Goal: Task Accomplishment & Management: Manage account settings

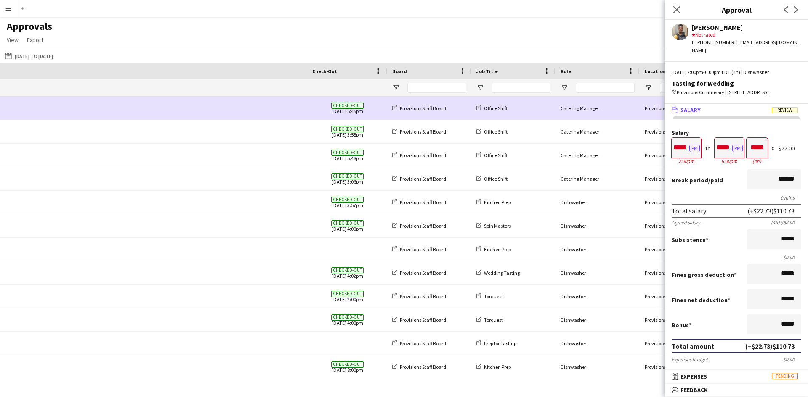
scroll to position [13, 0]
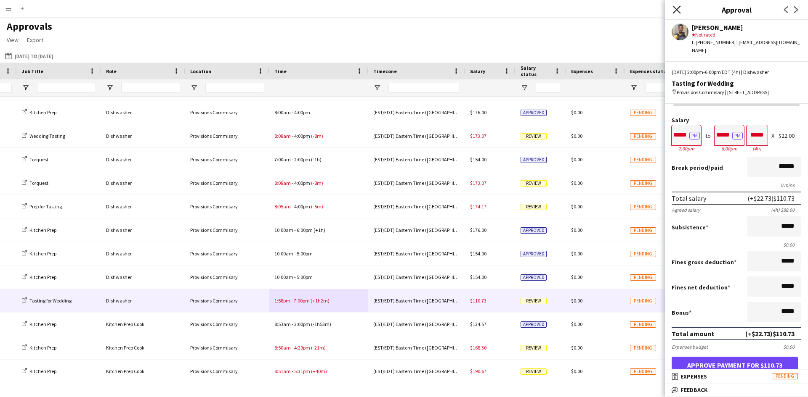
click at [675, 5] on icon "Close pop-in" at bounding box center [676, 9] width 8 height 8
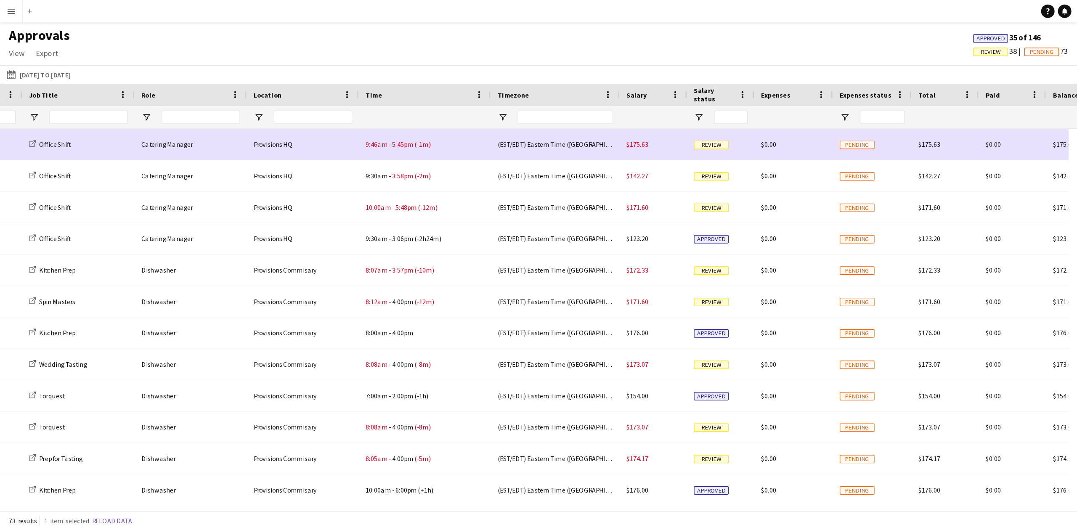
scroll to position [0, 0]
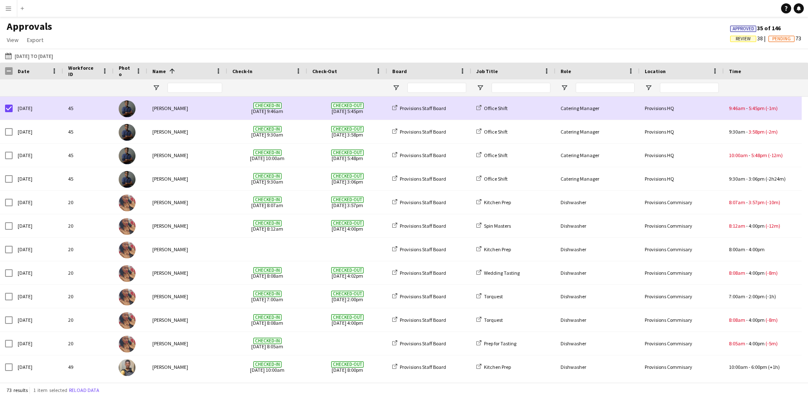
click at [22, 70] on span "Date" at bounding box center [24, 71] width 12 height 6
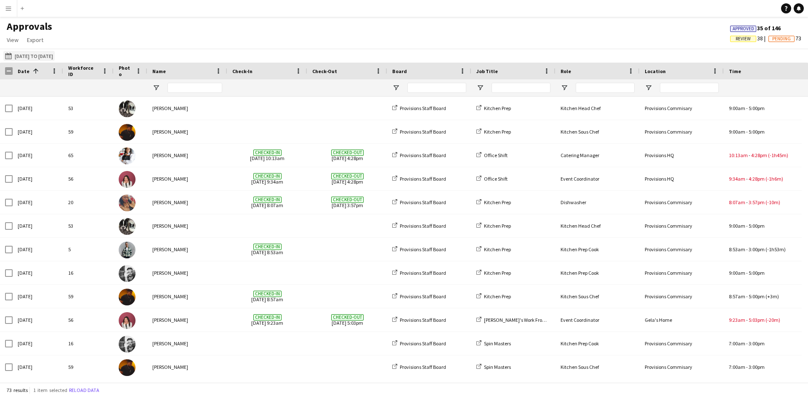
click at [28, 53] on button "[DATE] to [DATE] [DATE] to [DATE]" at bounding box center [28, 56] width 51 height 10
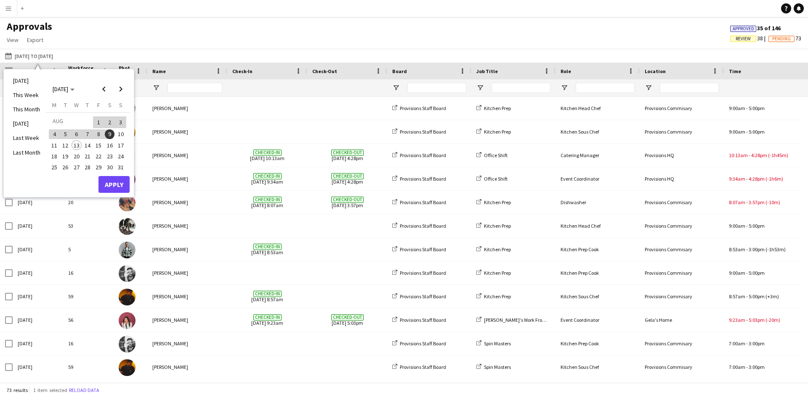
click at [144, 15] on app-navbar "Menu Boards Boards Boards All jobs Status Workforce Workforce My Workforce Recr…" at bounding box center [404, 8] width 808 height 17
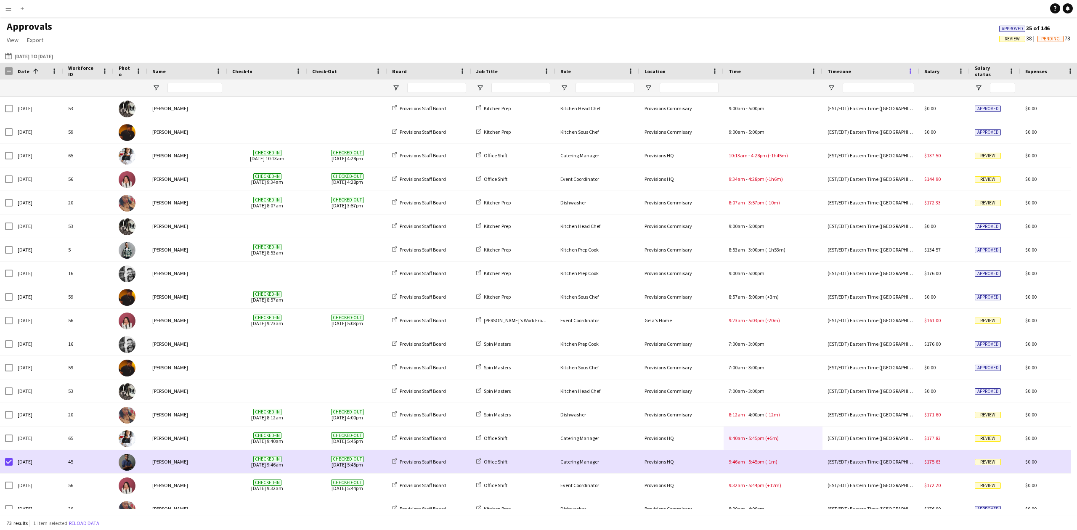
click at [807, 69] on span at bounding box center [910, 71] width 8 height 8
click at [807, 44] on div "Approvals View Customise view Customise filters Reset Filters Reset View Reset …" at bounding box center [538, 34] width 1077 height 29
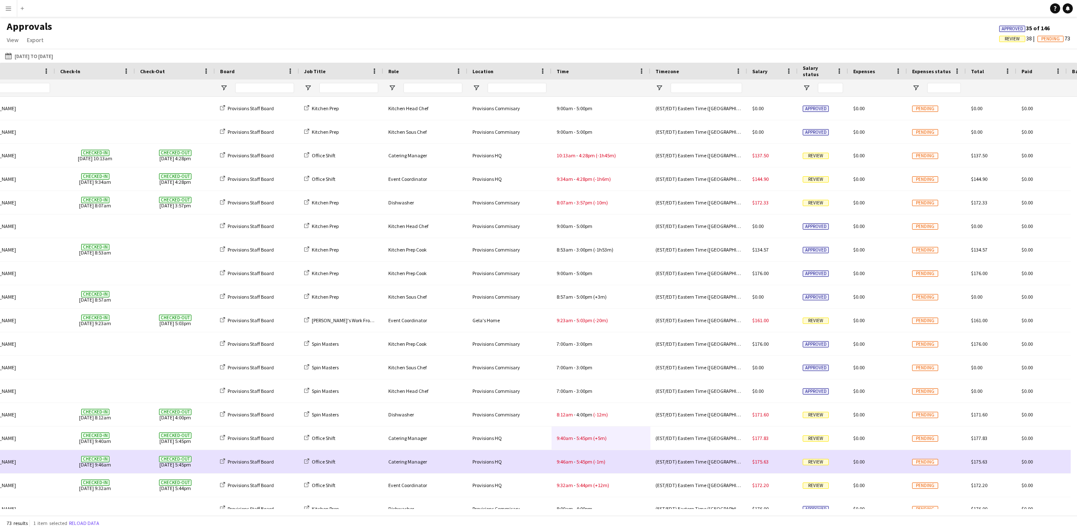
scroll to position [0, 433]
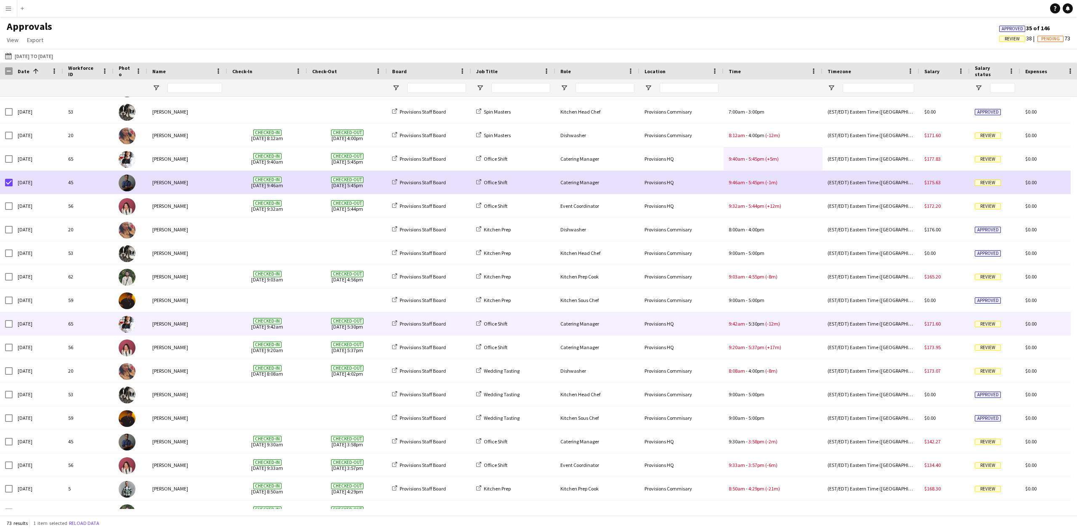
click at [220, 323] on div "[PERSON_NAME]" at bounding box center [187, 323] width 80 height 23
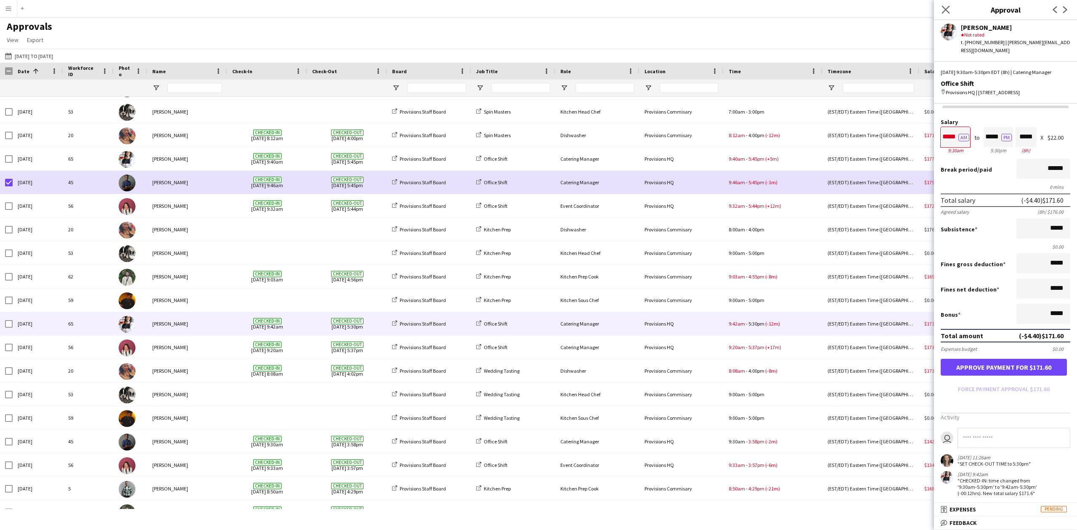
click at [807, 8] on app-icon "Close pop-in" at bounding box center [946, 10] width 12 height 12
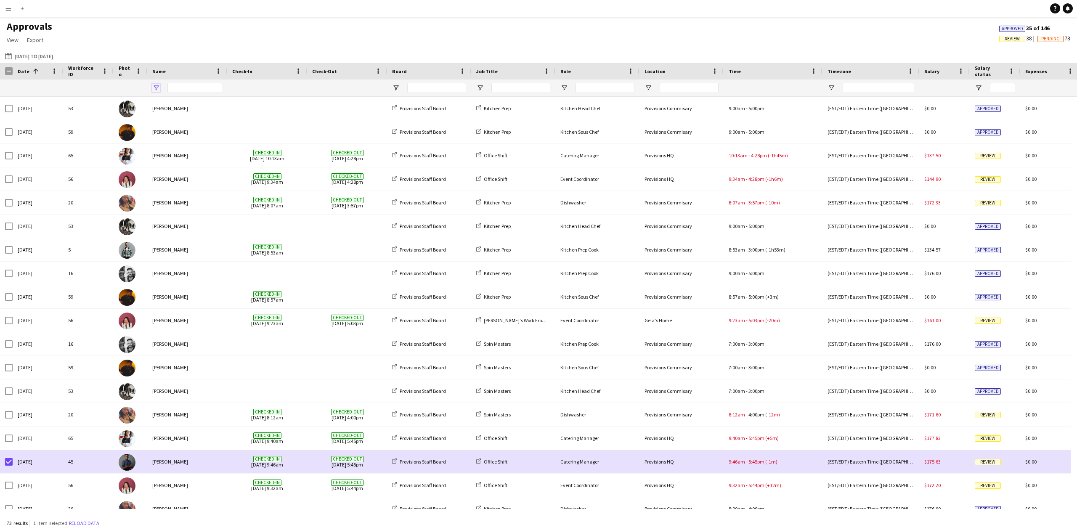
click at [155, 86] on span "Open Filter Menu" at bounding box center [156, 88] width 8 height 8
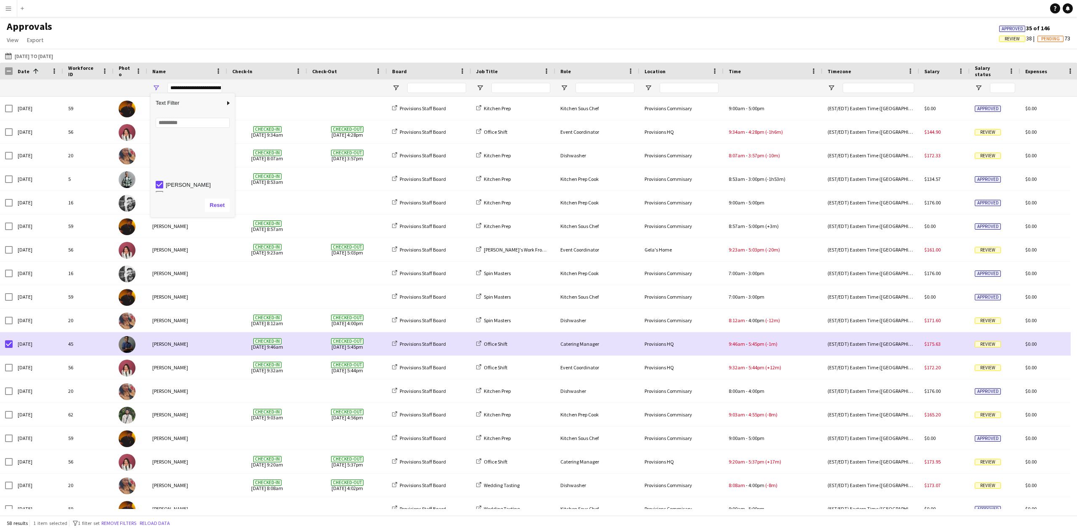
scroll to position [0, 0]
type input "**********"
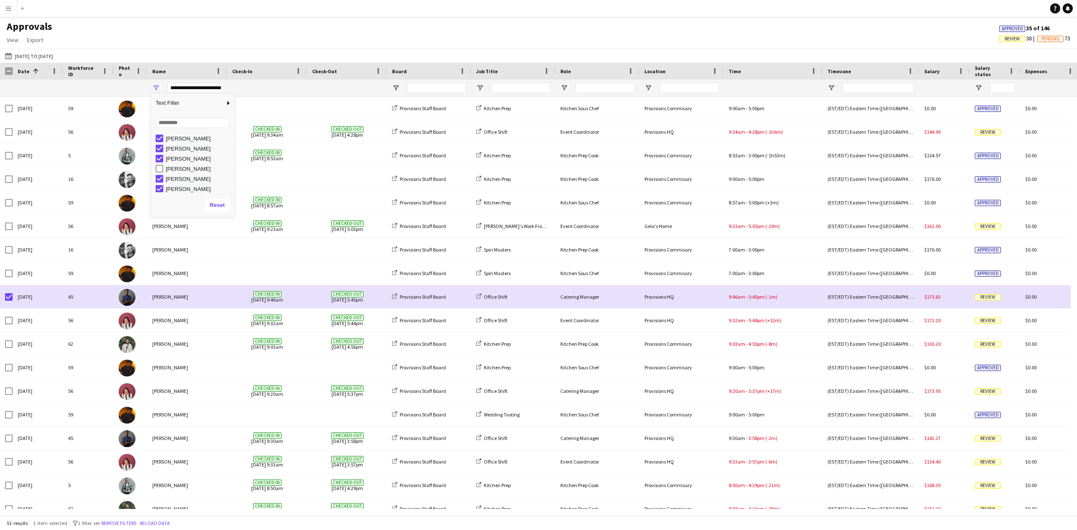
scroll to position [84, 0]
click at [214, 32] on div "Approvals View Customise view Customise filters Reset Filters Reset View Reset …" at bounding box center [538, 34] width 1077 height 29
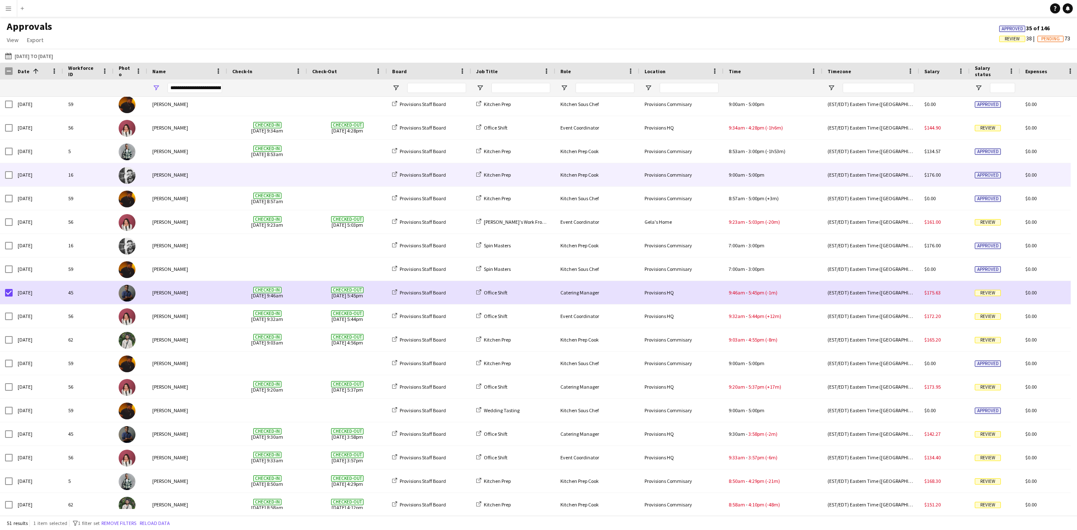
scroll to position [0, 0]
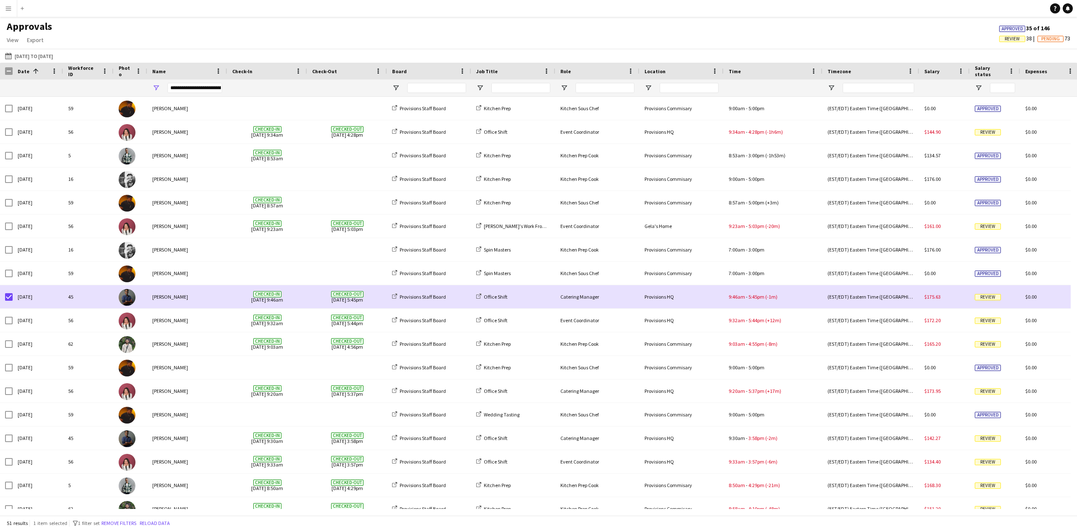
click at [807, 68] on div "Salary status" at bounding box center [990, 71] width 30 height 13
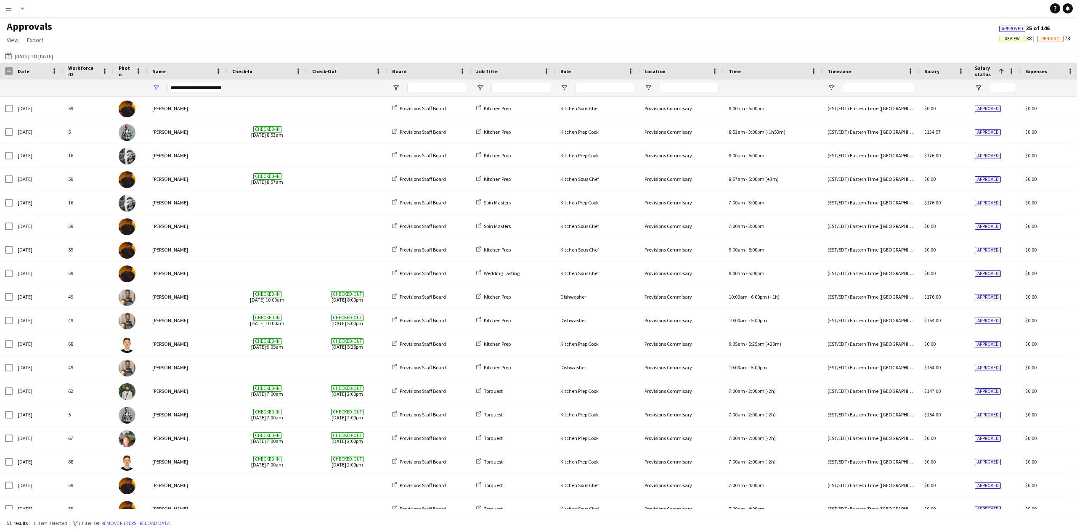
click at [807, 71] on span "Salary status" at bounding box center [985, 71] width 20 height 13
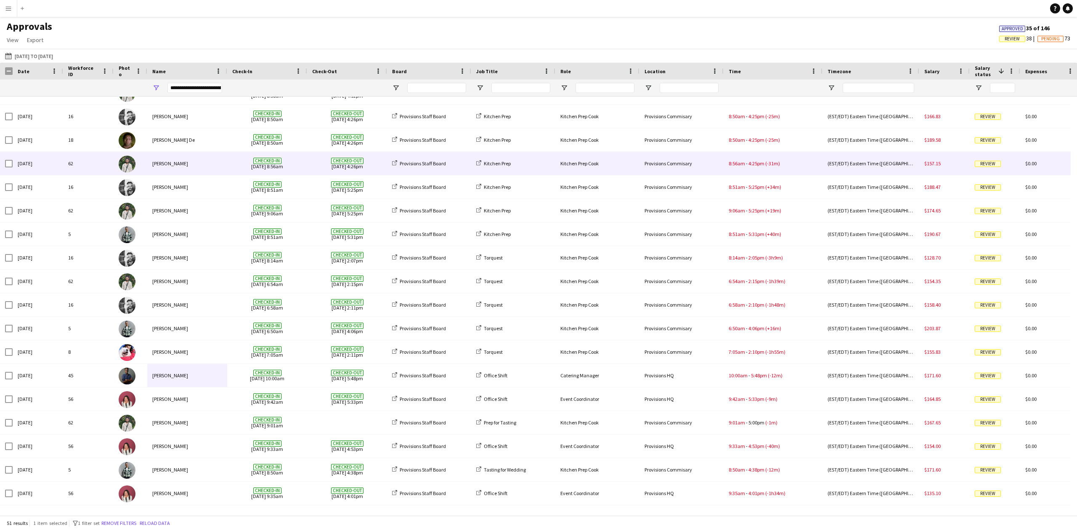
scroll to position [335, 0]
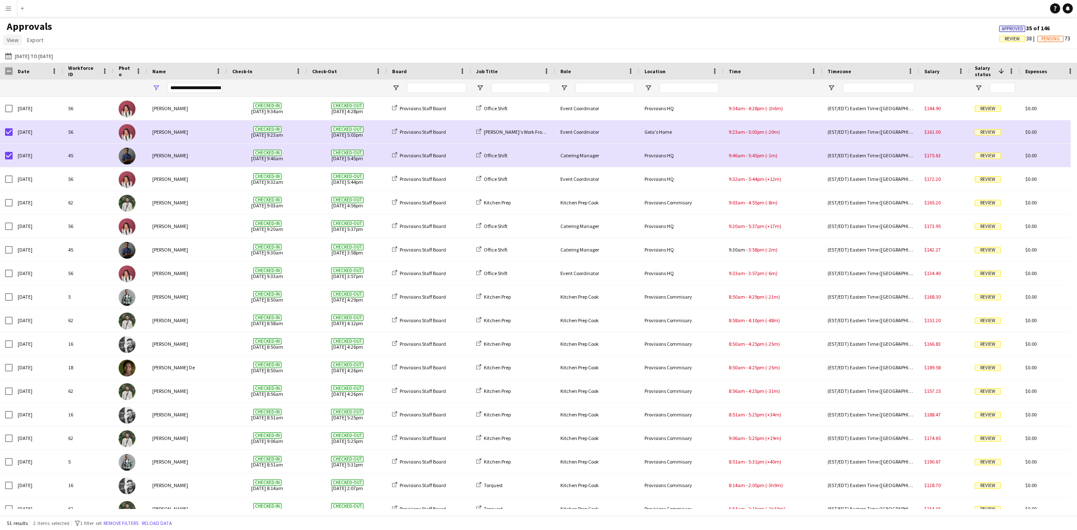
click at [13, 40] on span "View" at bounding box center [13, 40] width 12 height 8
click at [147, 39] on div "Approvals View Customise view Customise filters Reset Filters Reset View Reset …" at bounding box center [538, 34] width 1077 height 29
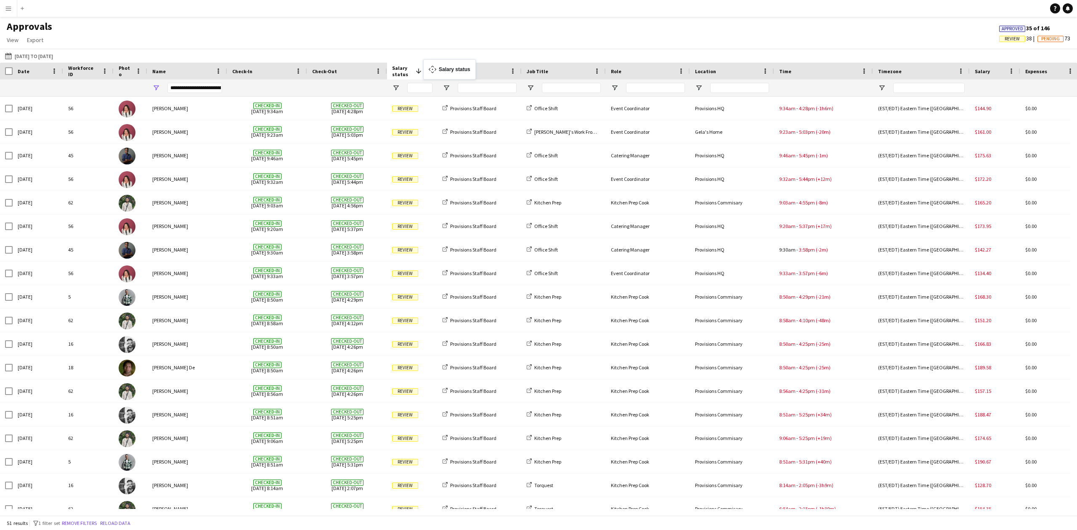
drag, startPoint x: 981, startPoint y: 70, endPoint x: 427, endPoint y: 64, distance: 553.9
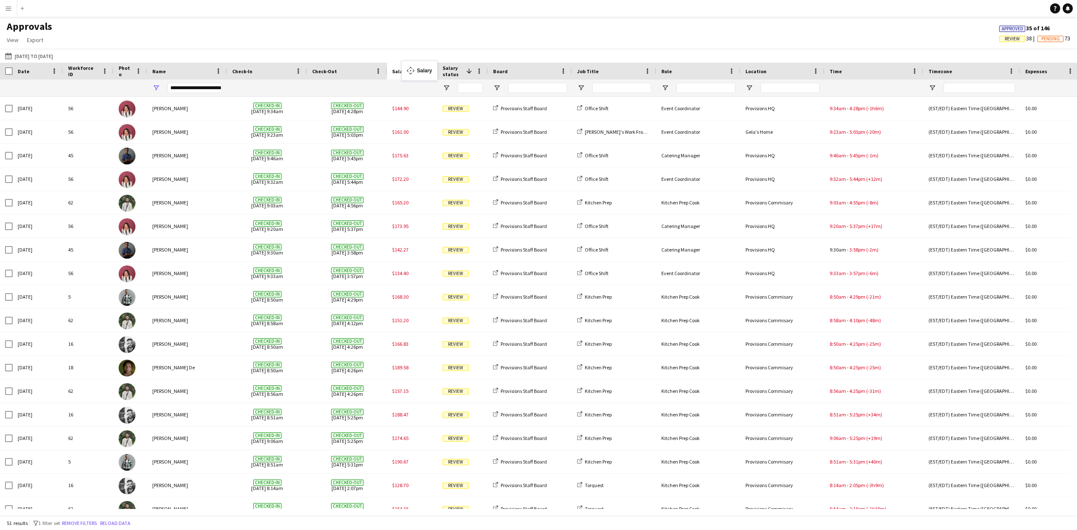
drag, startPoint x: 989, startPoint y: 68, endPoint x: 409, endPoint y: 65, distance: 580.4
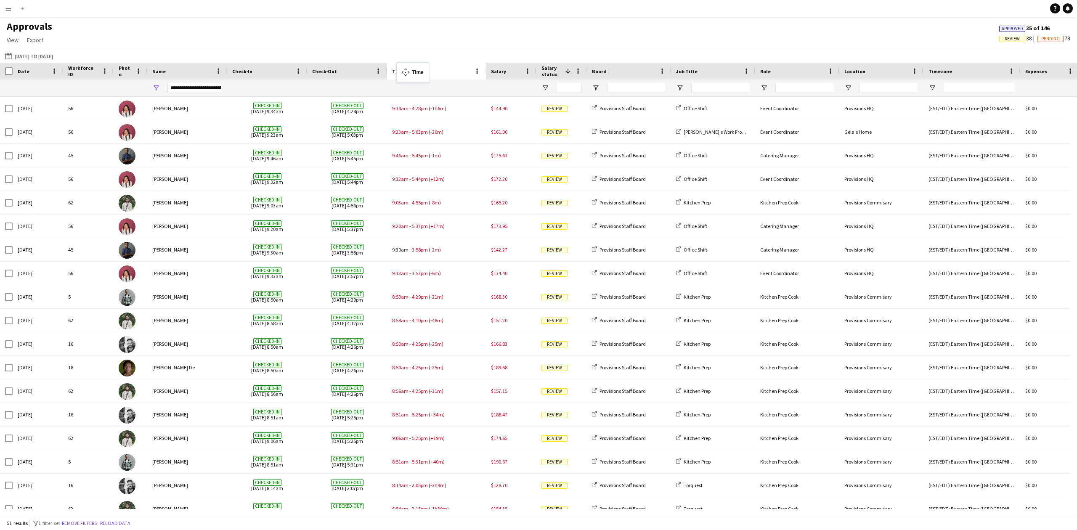
drag, startPoint x: 858, startPoint y: 71, endPoint x: 400, endPoint y: 67, distance: 457.6
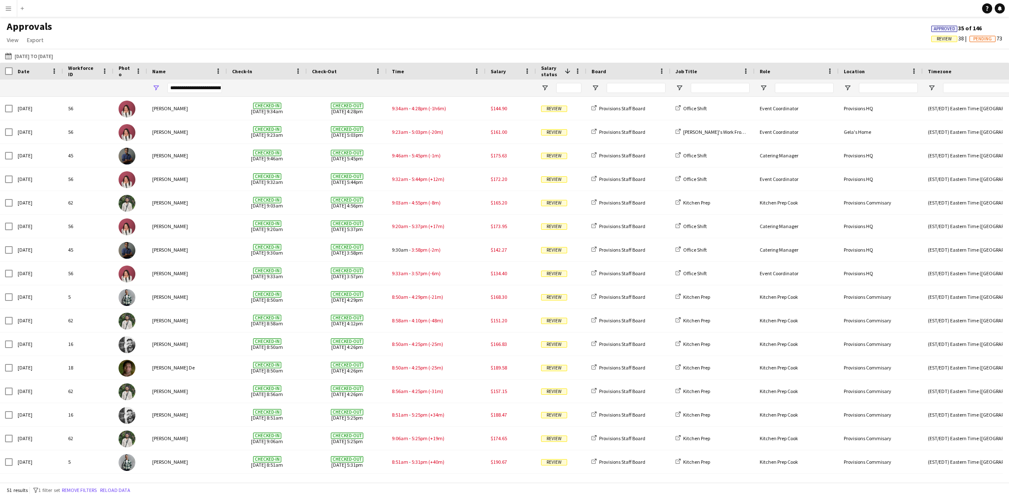
click at [785, 26] on div "Approvals View Customise view Customise filters Reset Filters Reset View Reset …" at bounding box center [504, 34] width 1009 height 29
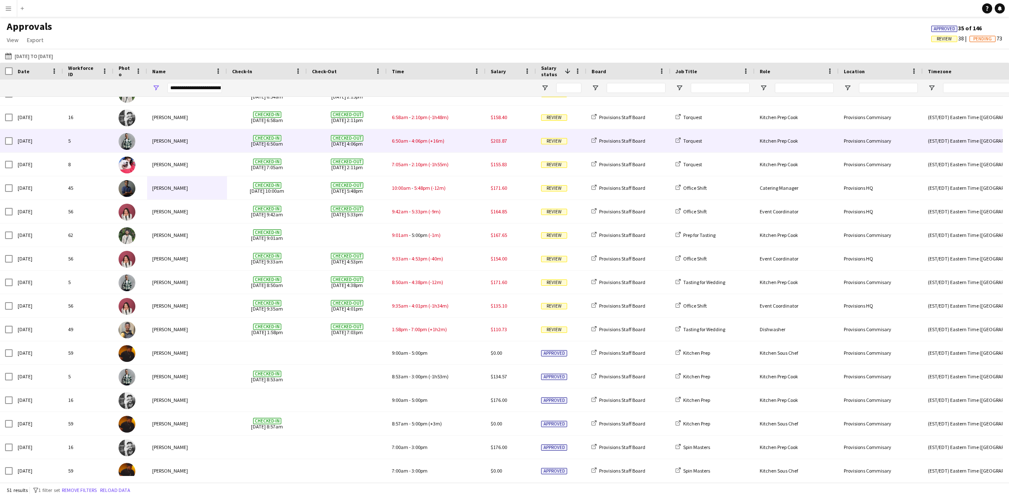
scroll to position [270, 0]
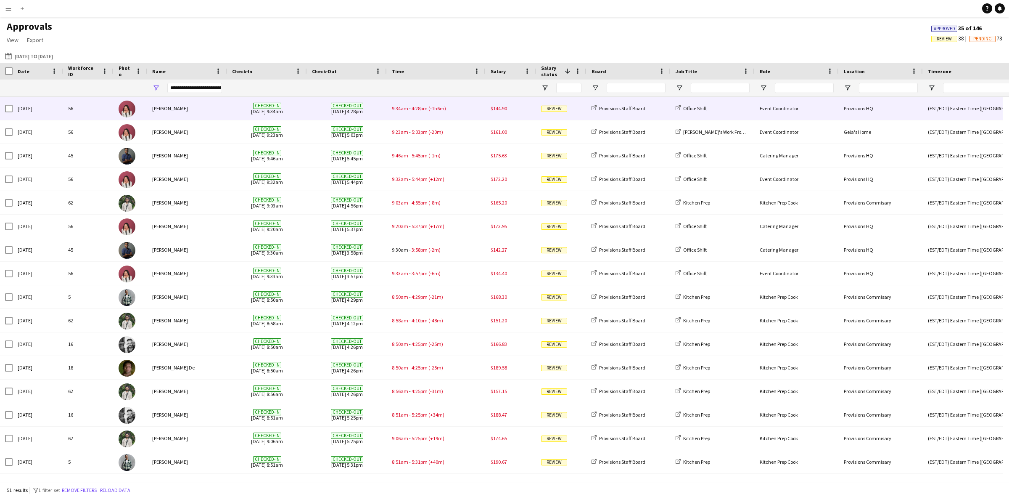
click at [471, 112] on div "9:34am - 4:28pm (-1h6m)" at bounding box center [436, 108] width 99 height 23
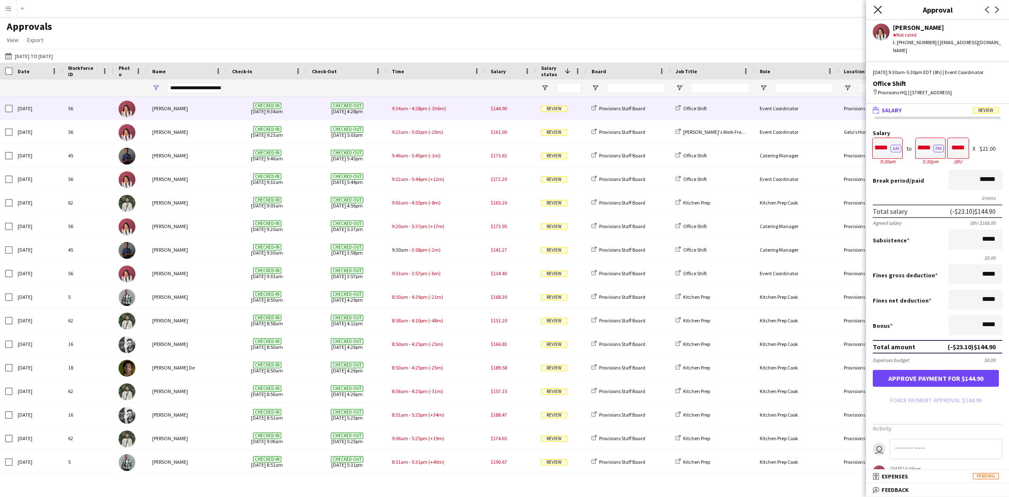
click at [807, 5] on icon "Close pop-in" at bounding box center [878, 9] width 8 height 8
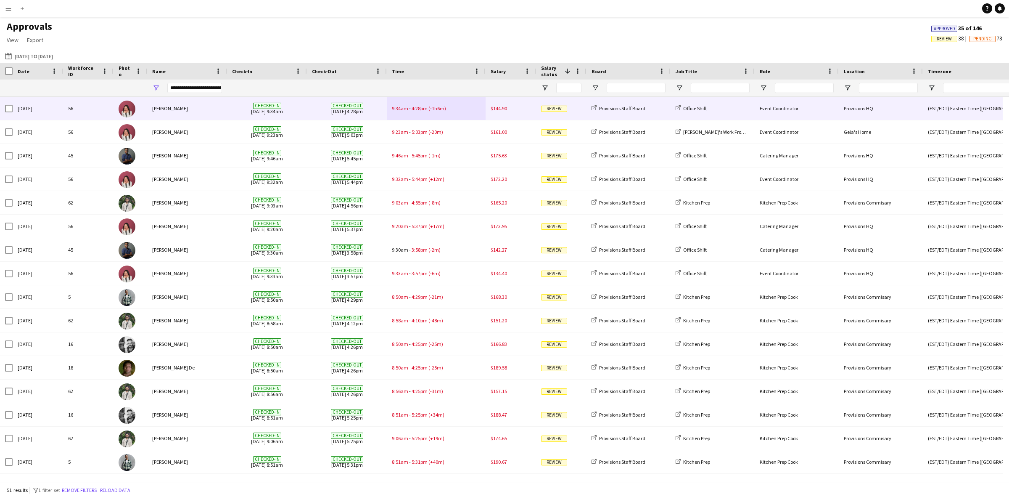
click at [472, 112] on div "9:34am - 4:28pm (-1h6m)" at bounding box center [436, 108] width 99 height 23
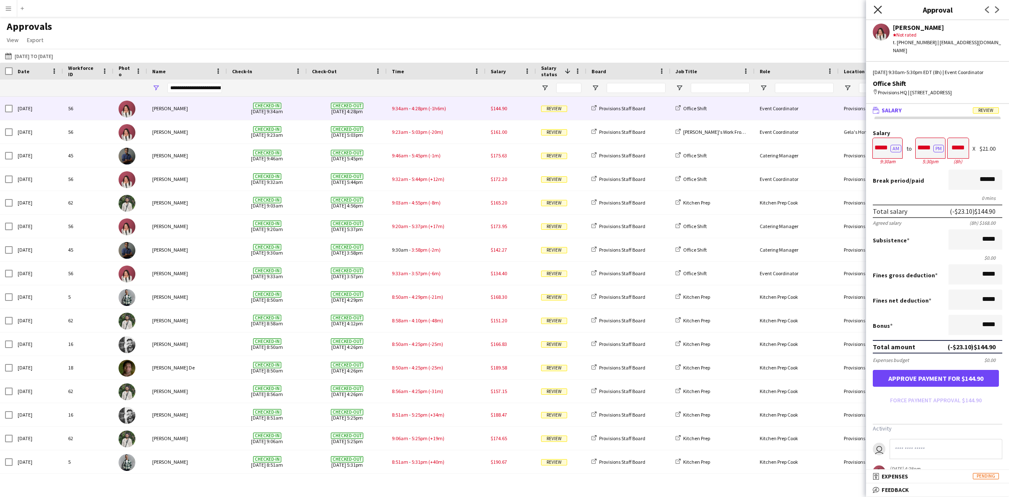
click at [807, 11] on icon at bounding box center [878, 9] width 8 height 8
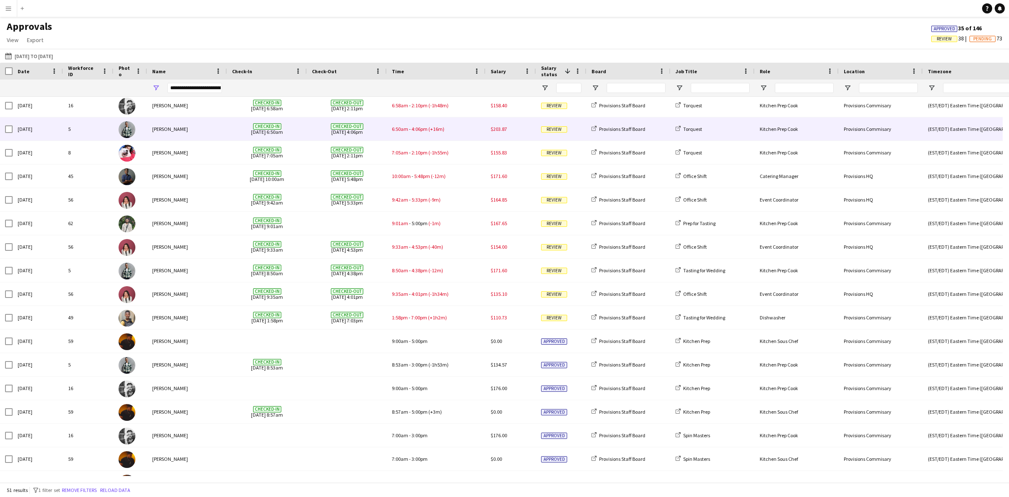
scroll to position [371, 0]
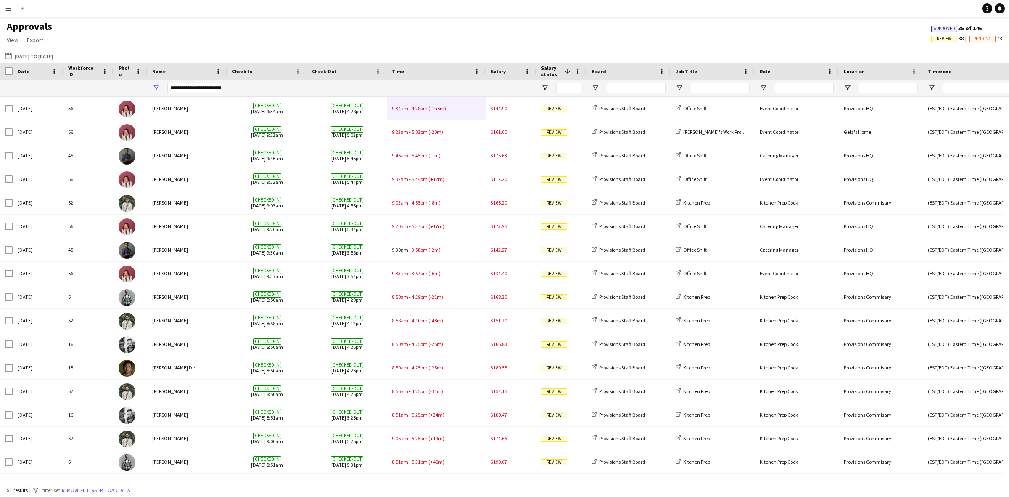
click at [8, 11] on app-icon "Menu" at bounding box center [8, 8] width 7 height 7
